Goal: Information Seeking & Learning: Learn about a topic

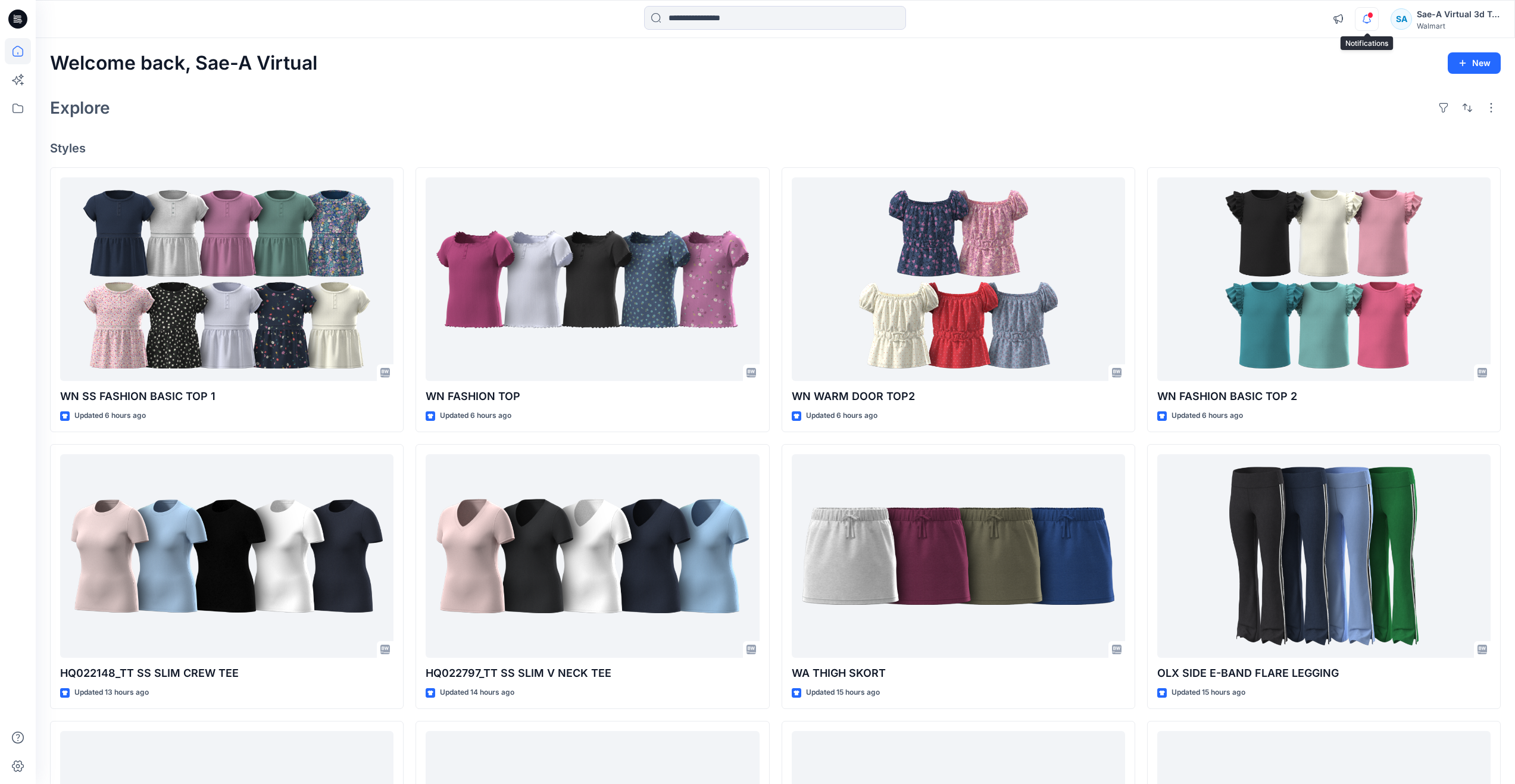
click at [1358, 27] on icon "button" at bounding box center [1367, 19] width 23 height 24
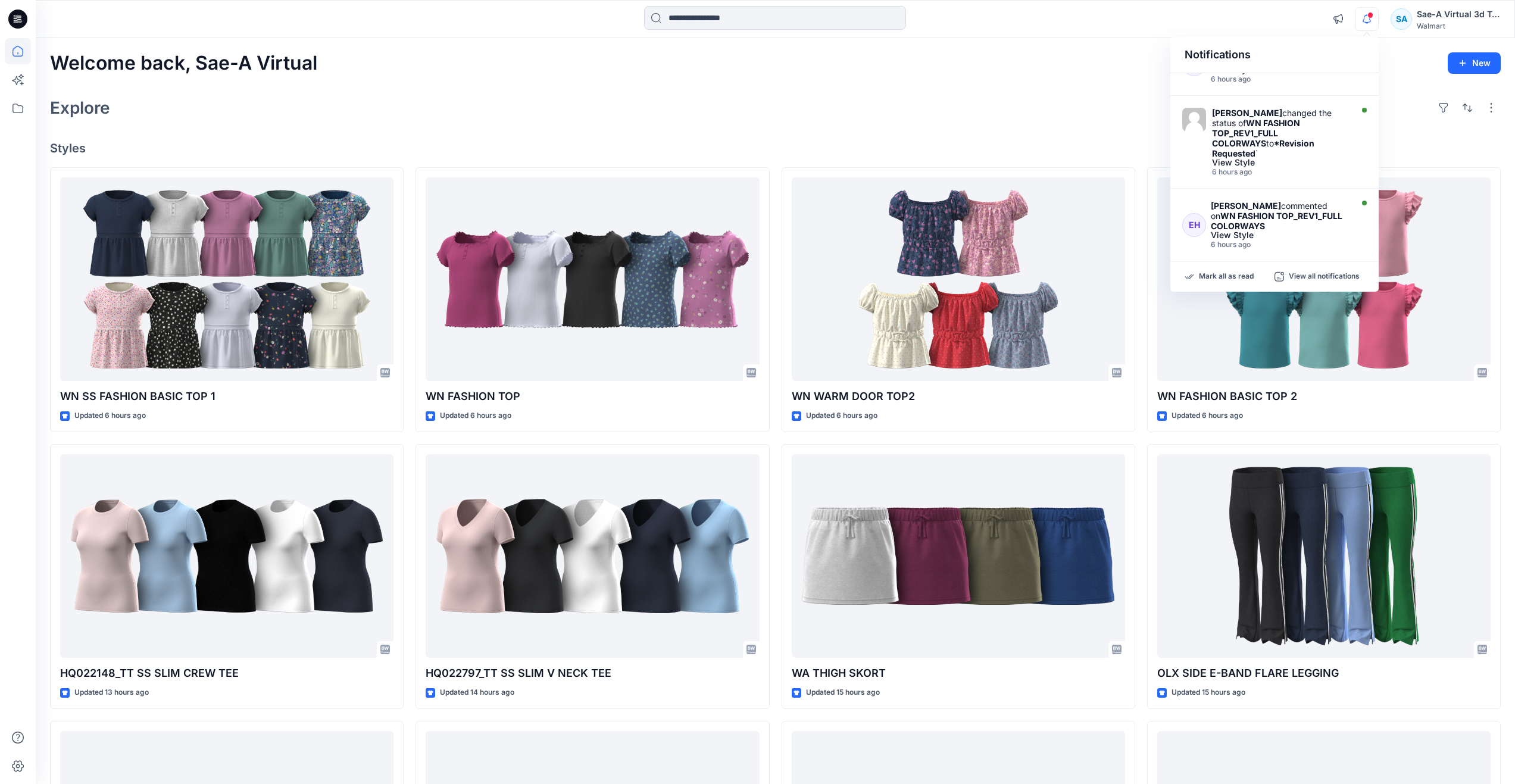
scroll to position [119, 0]
drag, startPoint x: 817, startPoint y: 99, endPoint x: 810, endPoint y: 105, distance: 9.2
click at [817, 99] on div "Explore" at bounding box center [775, 107] width 1451 height 28
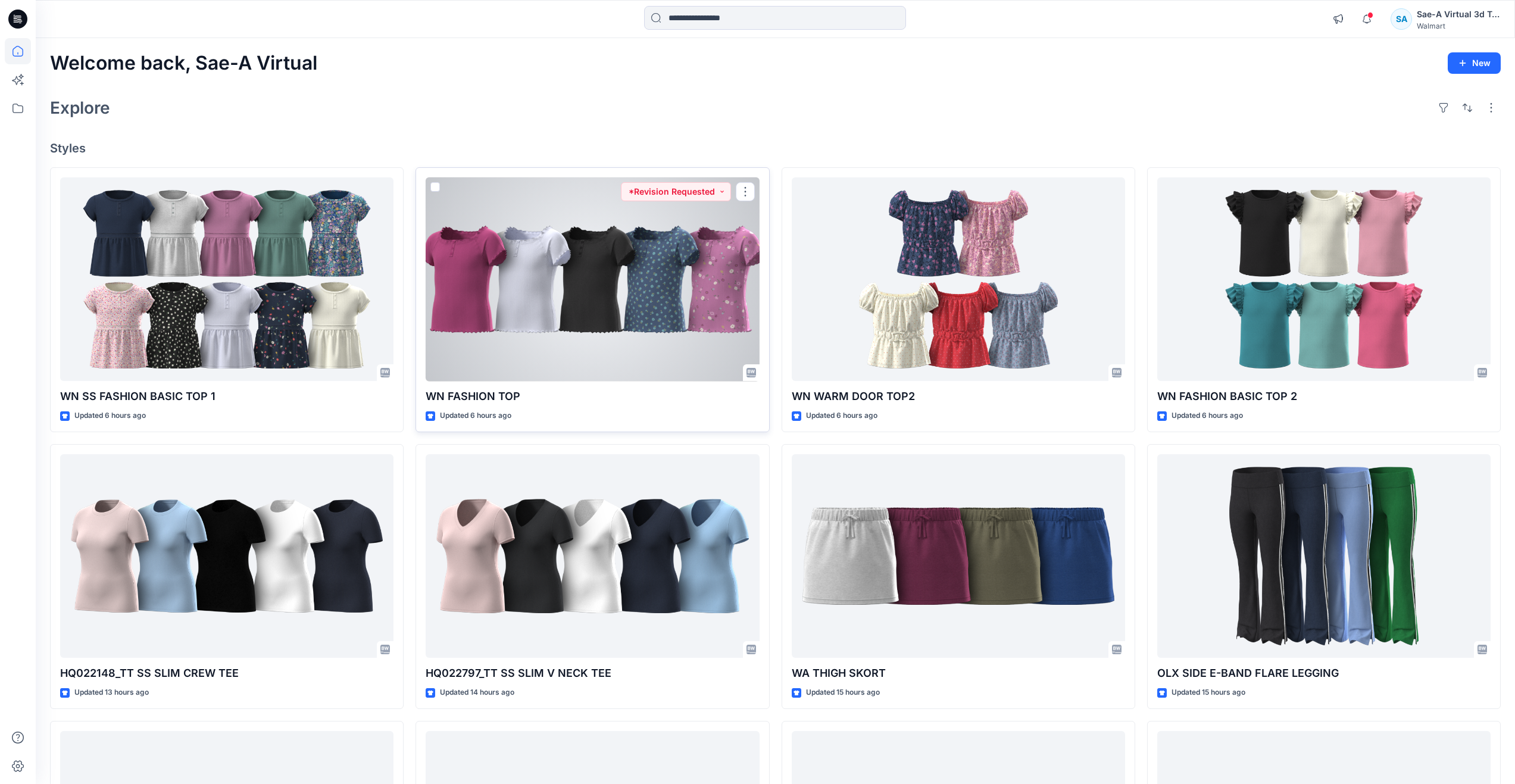
click at [580, 275] on div at bounding box center [593, 279] width 333 height 204
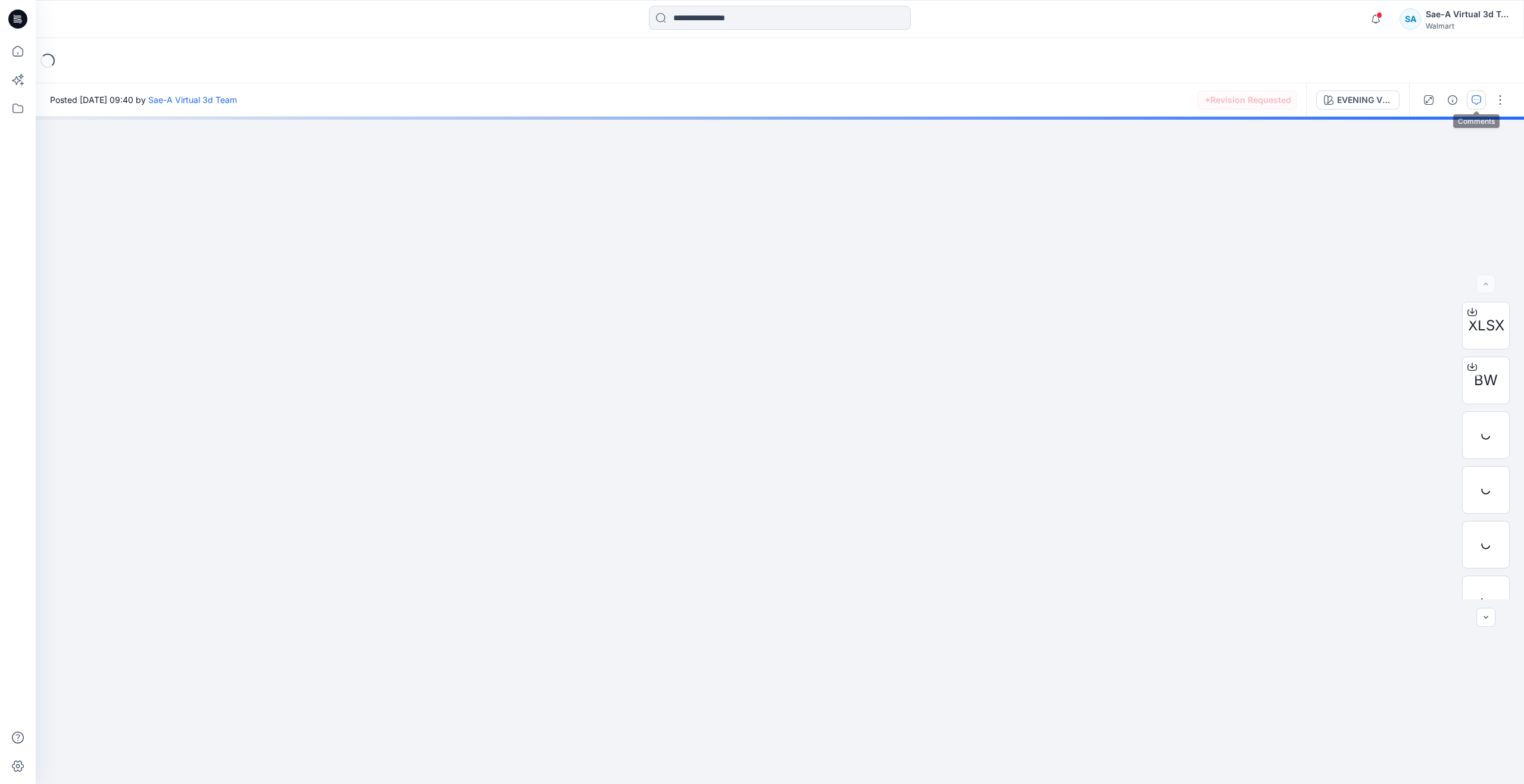
click at [1478, 106] on button "button" at bounding box center [1476, 100] width 19 height 19
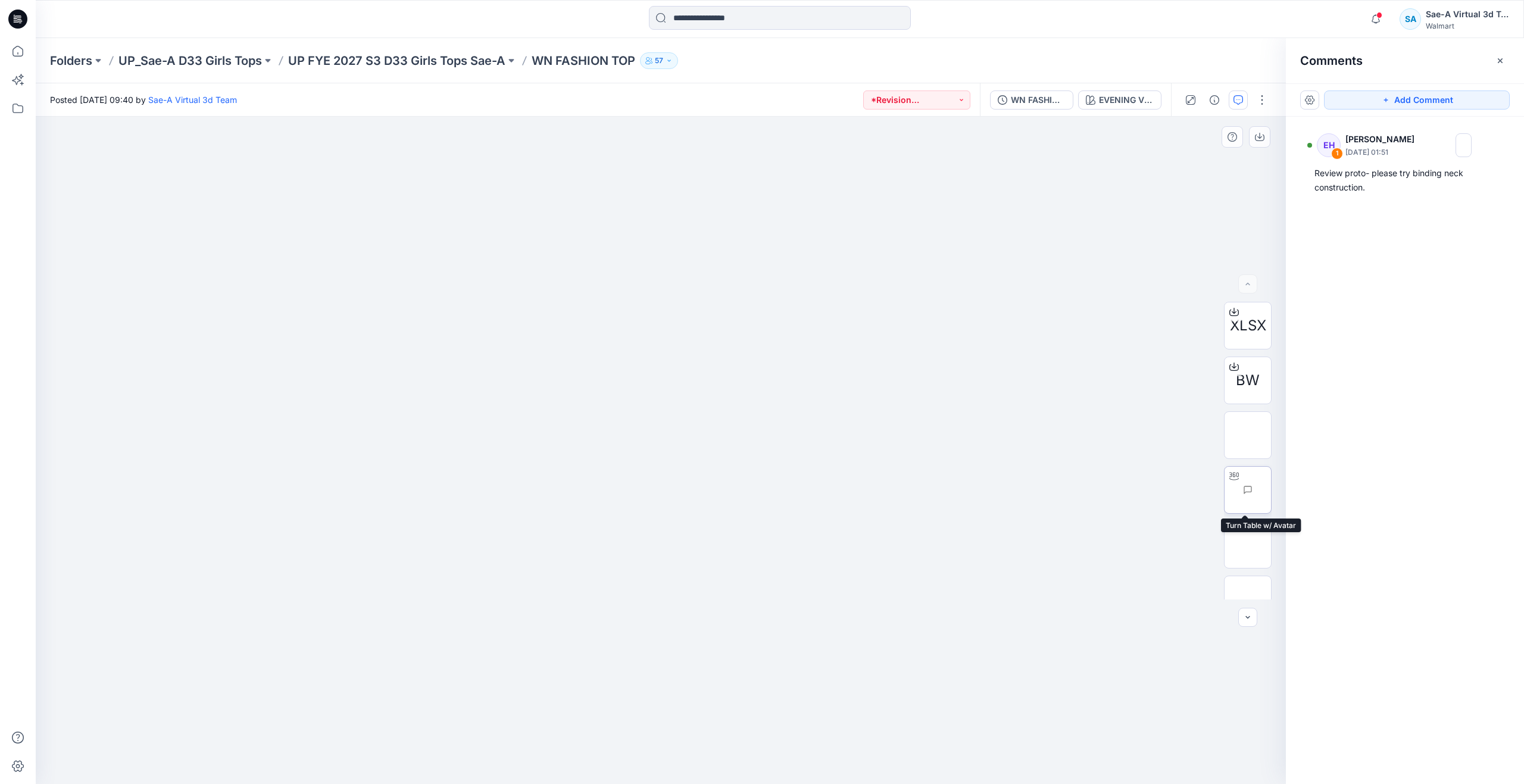
click at [1271, 490] on img at bounding box center [1271, 490] width 0 height 0
drag, startPoint x: 667, startPoint y: 767, endPoint x: 516, endPoint y: 640, distance: 197.3
click at [516, 640] on div at bounding box center [661, 450] width 1250 height 667
click at [1031, 94] on div "WN FASHION TOP_REV1_FULL COLORWAYS" at bounding box center [1038, 99] width 55 height 13
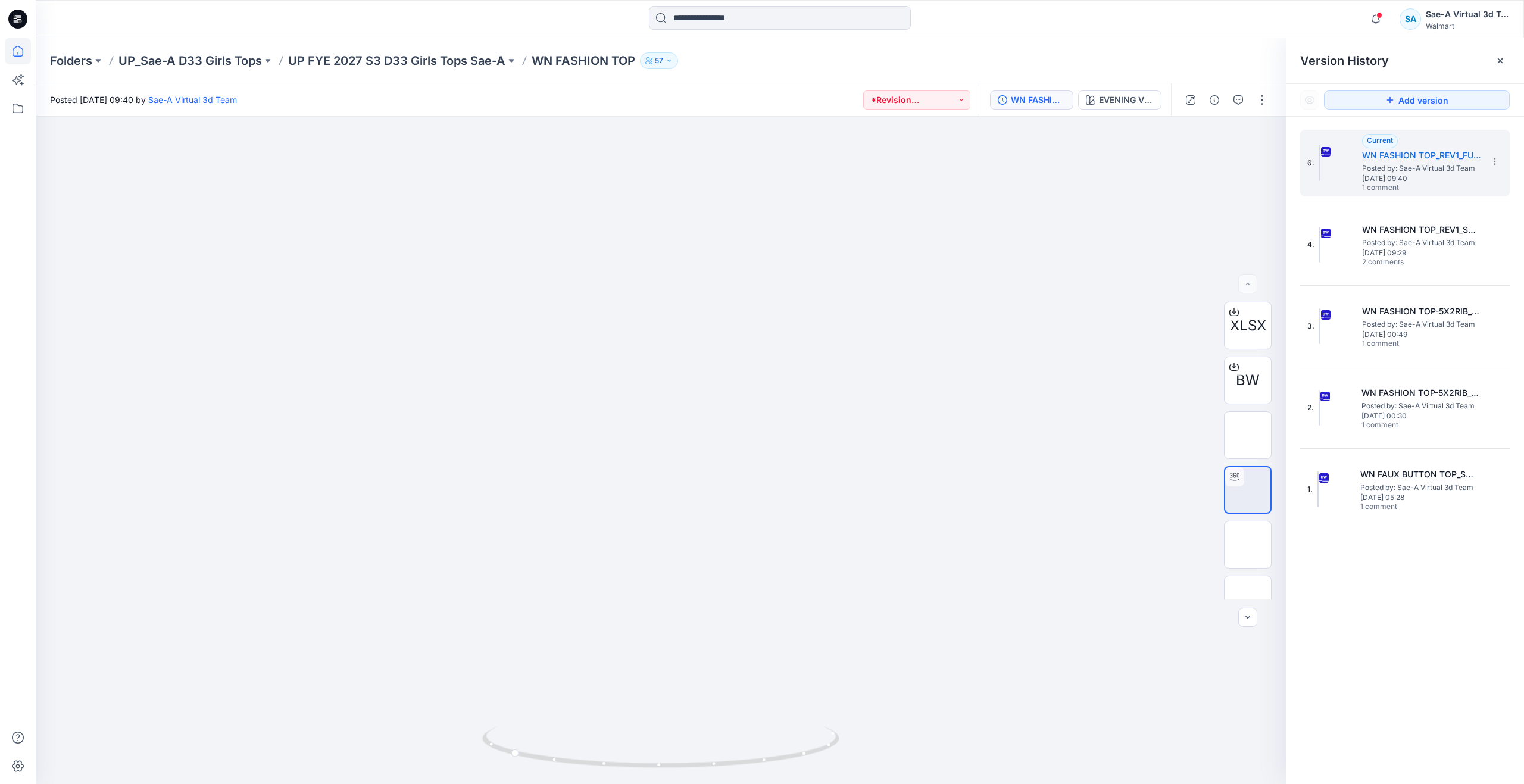
click at [28, 52] on icon at bounding box center [18, 51] width 26 height 26
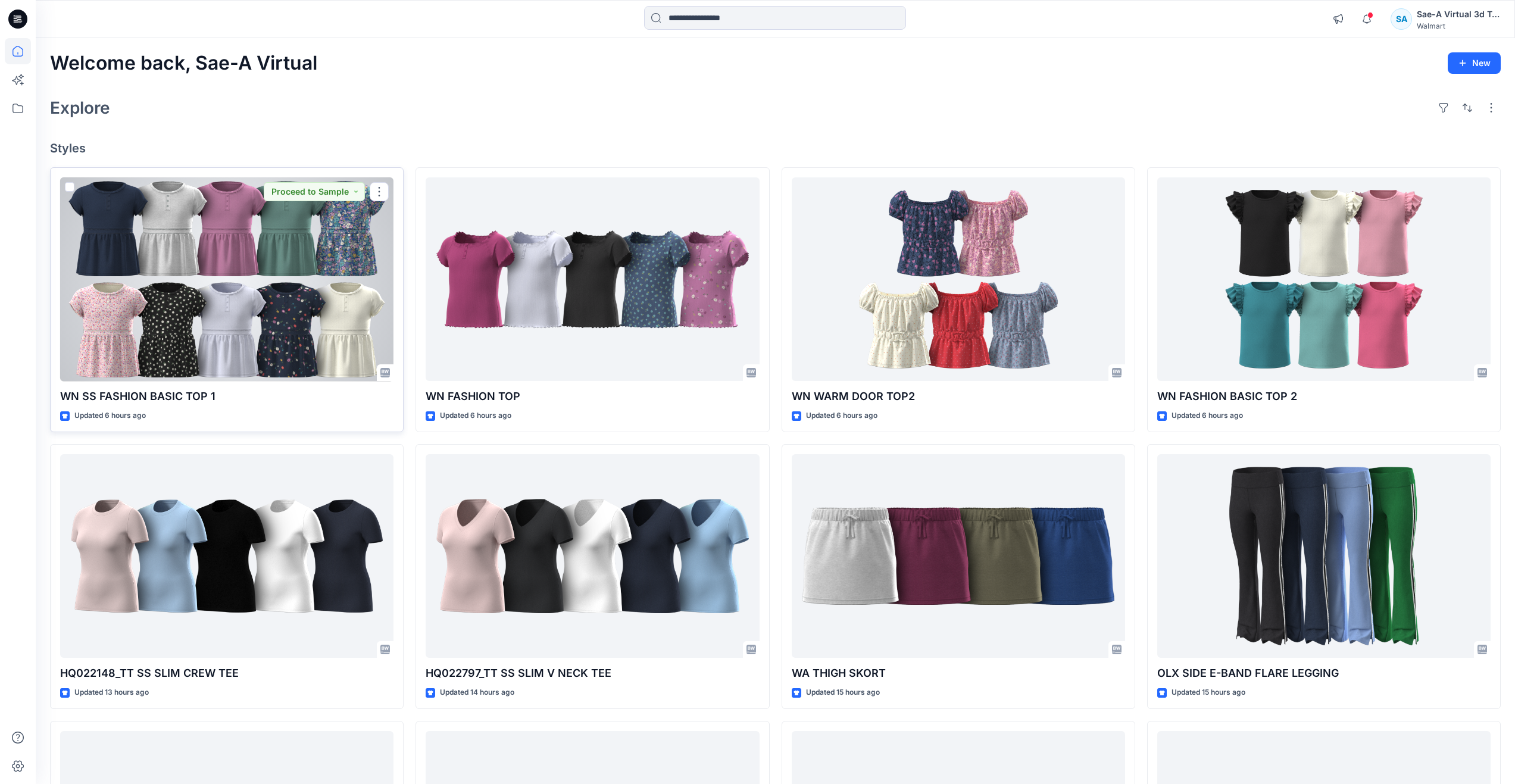
click at [351, 320] on div at bounding box center [227, 279] width 333 height 204
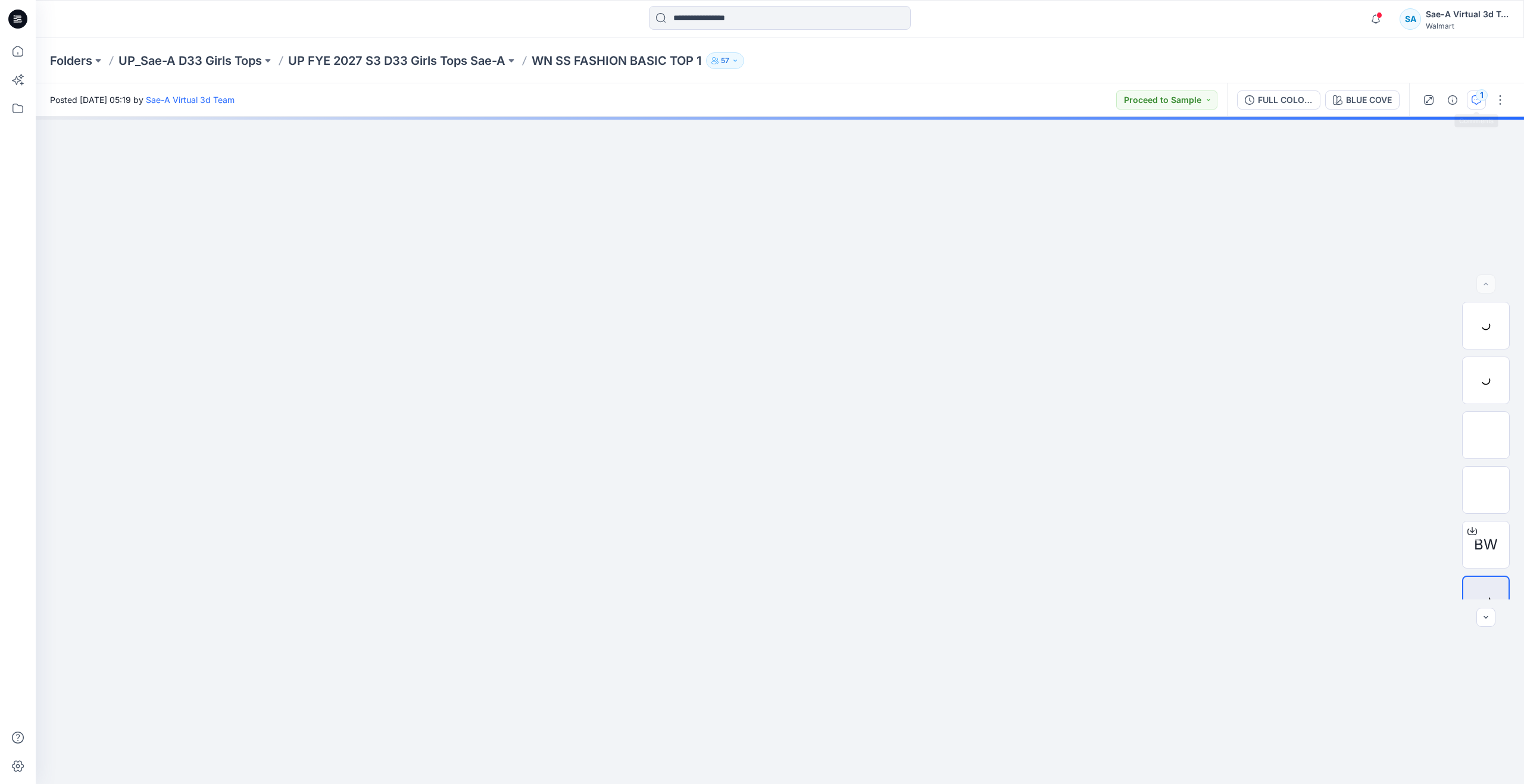
click at [1478, 101] on icon "button" at bounding box center [1476, 100] width 9 height 9
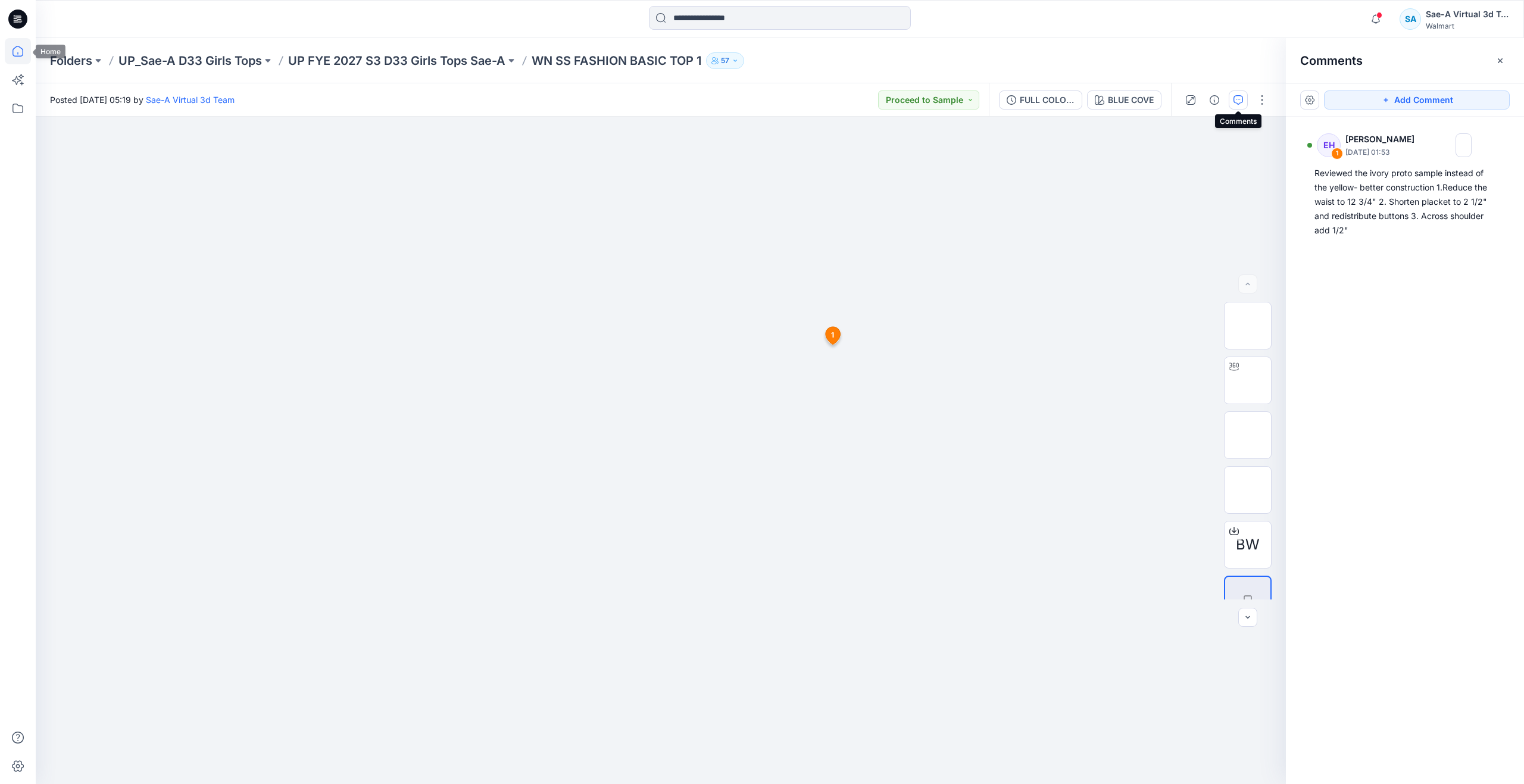
click at [21, 57] on icon at bounding box center [18, 51] width 26 height 26
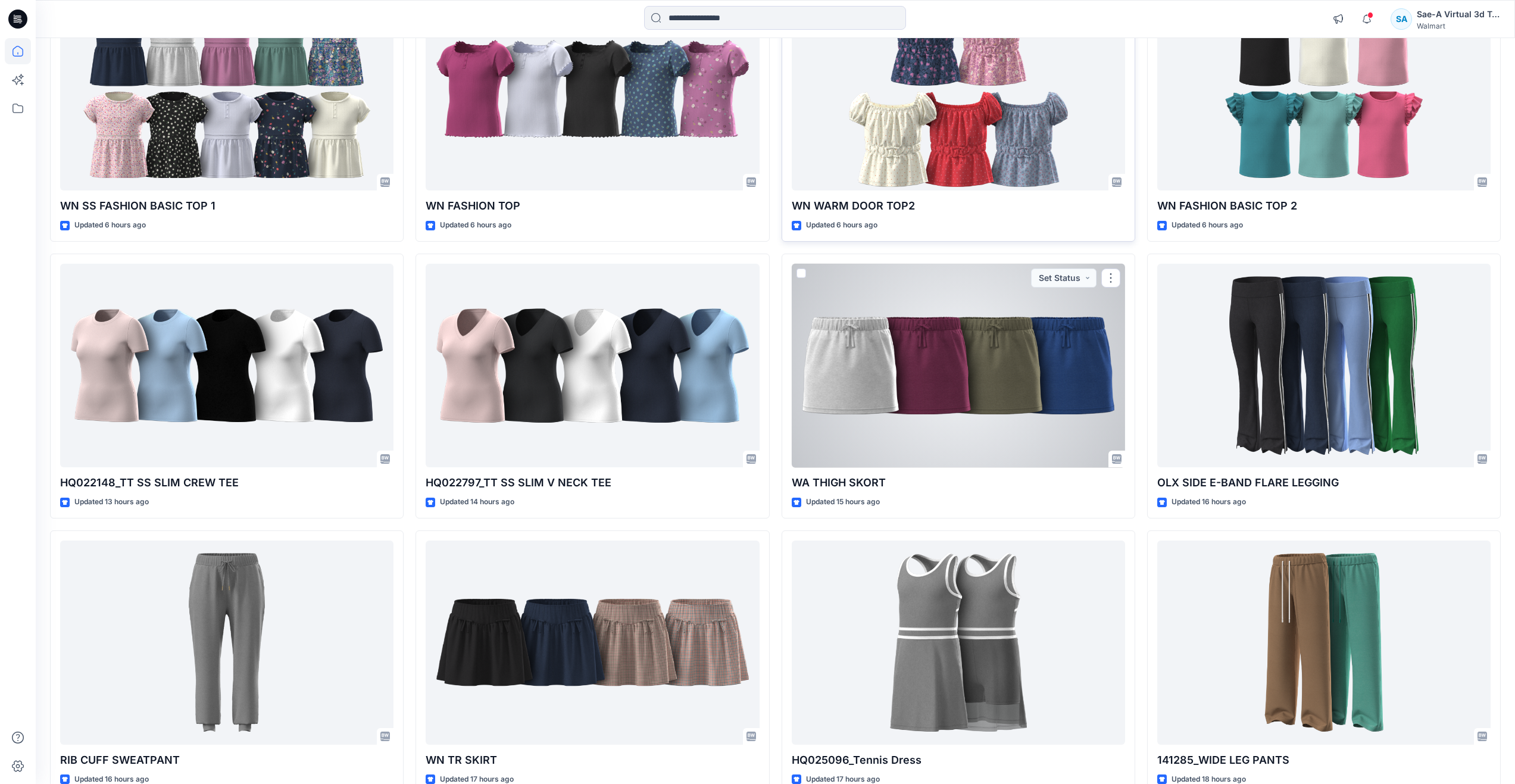
scroll to position [238, 0]
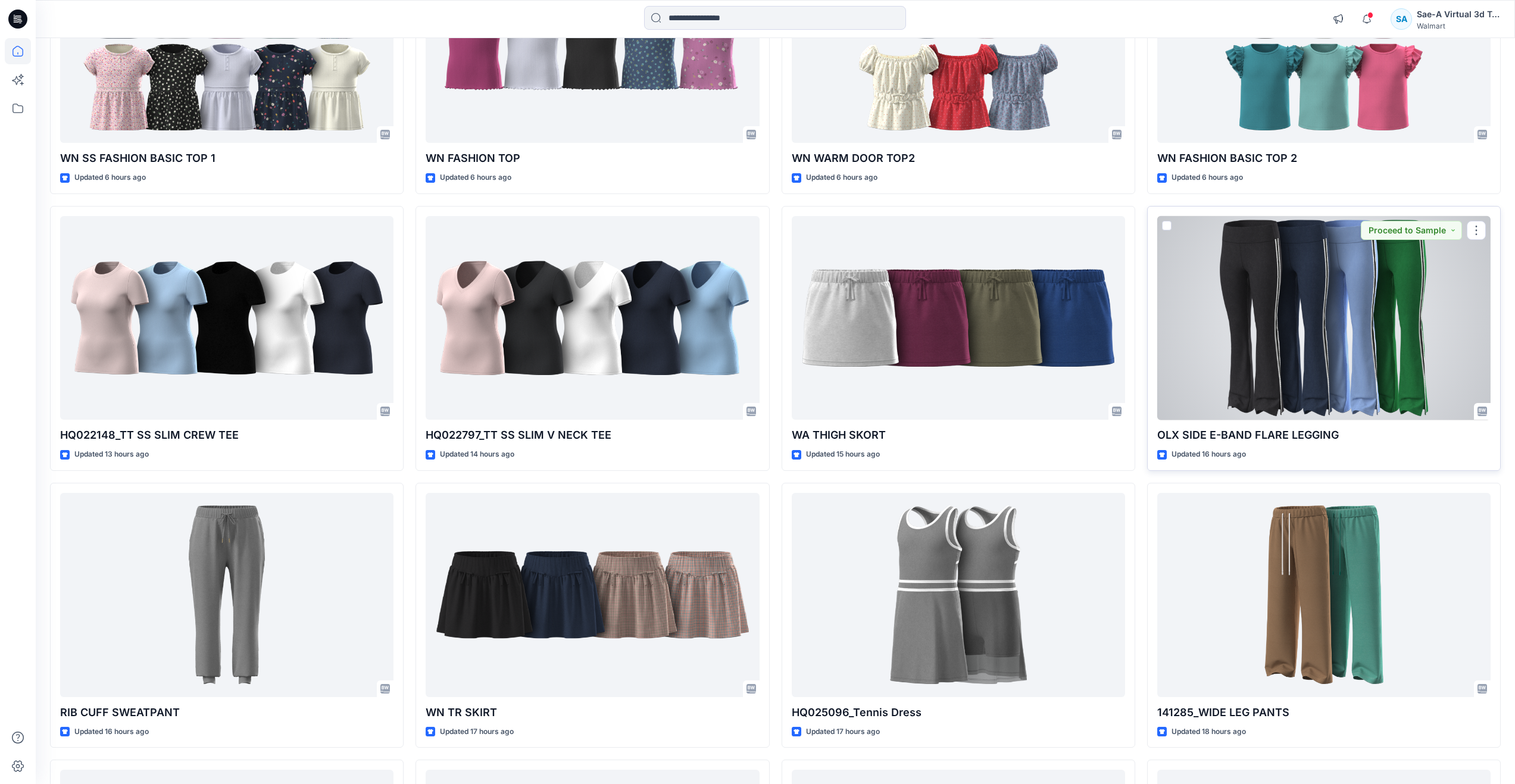
click at [1290, 352] on div at bounding box center [1324, 318] width 333 height 204
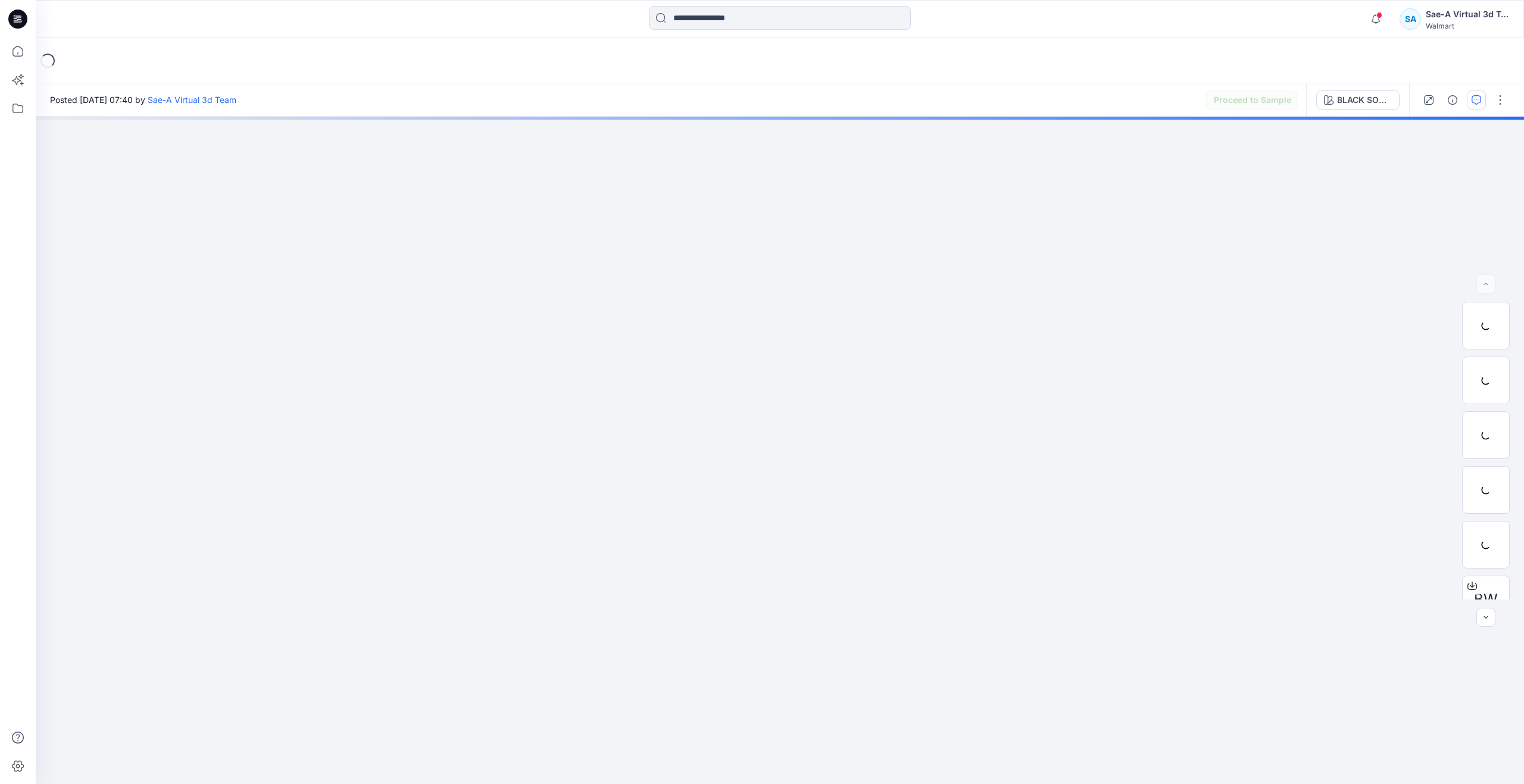
click at [1474, 101] on icon "button" at bounding box center [1476, 100] width 9 height 9
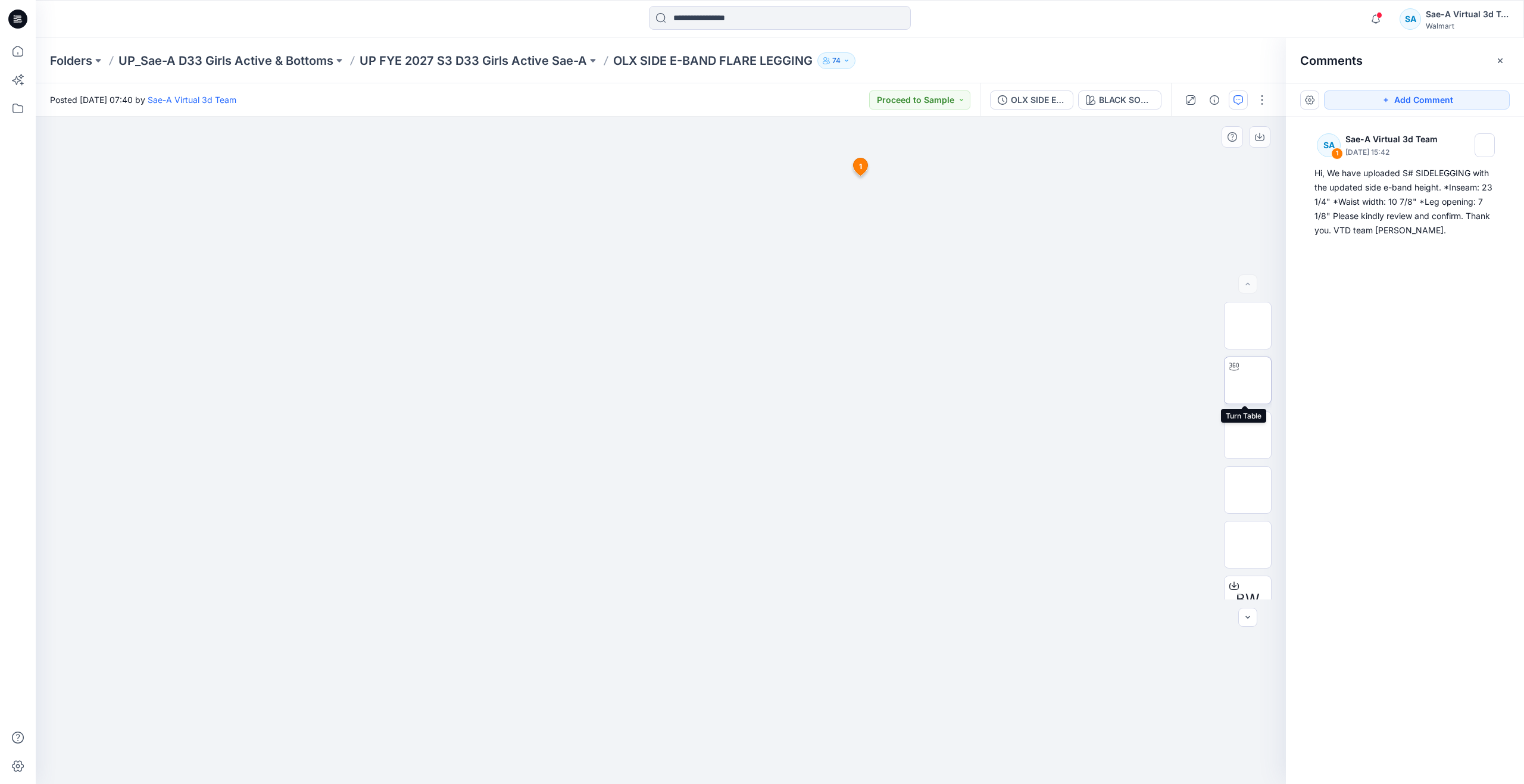
click at [1248, 381] on img at bounding box center [1248, 381] width 0 height 0
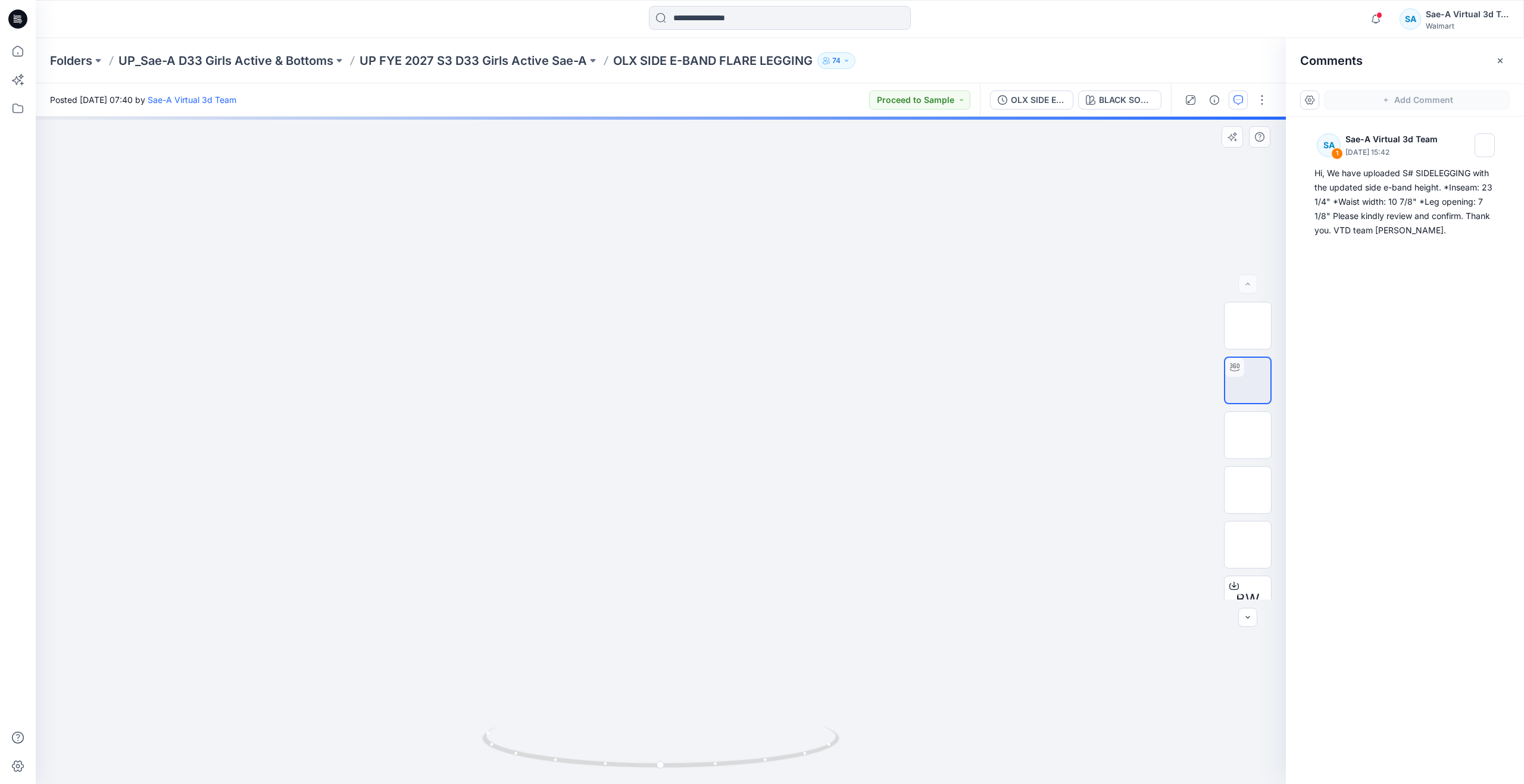
drag, startPoint x: 746, startPoint y: 575, endPoint x: 752, endPoint y: 503, distance: 72.2
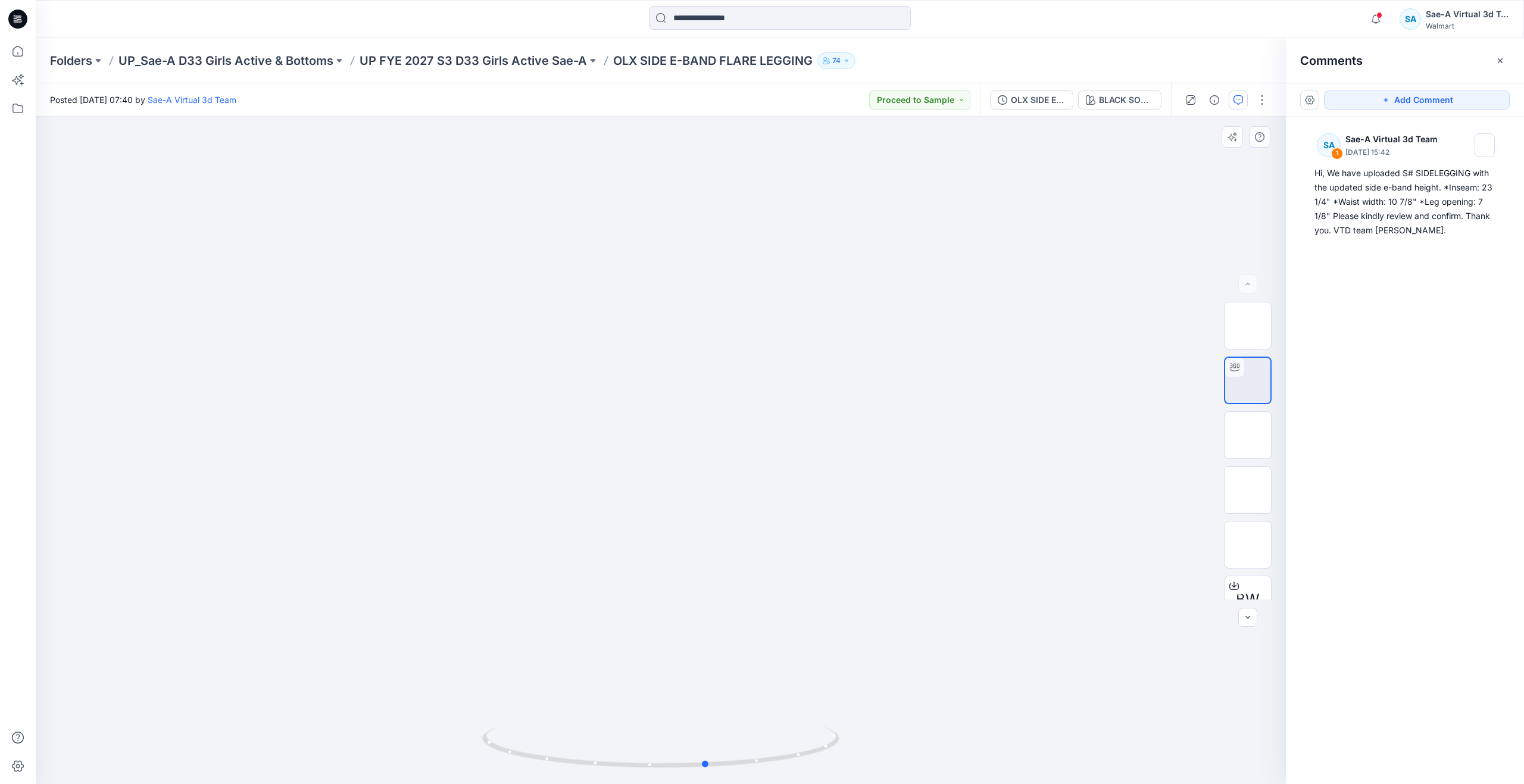
drag, startPoint x: 664, startPoint y: 764, endPoint x: 354, endPoint y: 646, distance: 331.7
click at [354, 646] on div at bounding box center [661, 450] width 1250 height 667
click at [20, 55] on icon at bounding box center [18, 51] width 26 height 26
